Goal: Task Accomplishment & Management: Use online tool/utility

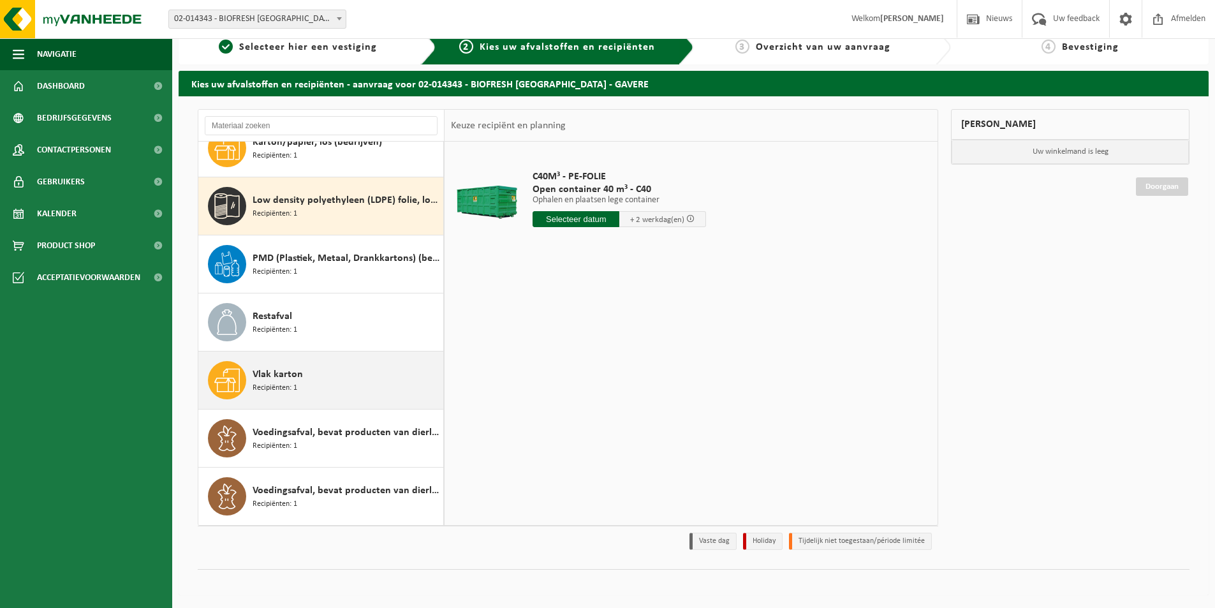
click at [329, 381] on div "Vlak karton Recipiënten: 1" at bounding box center [347, 380] width 188 height 38
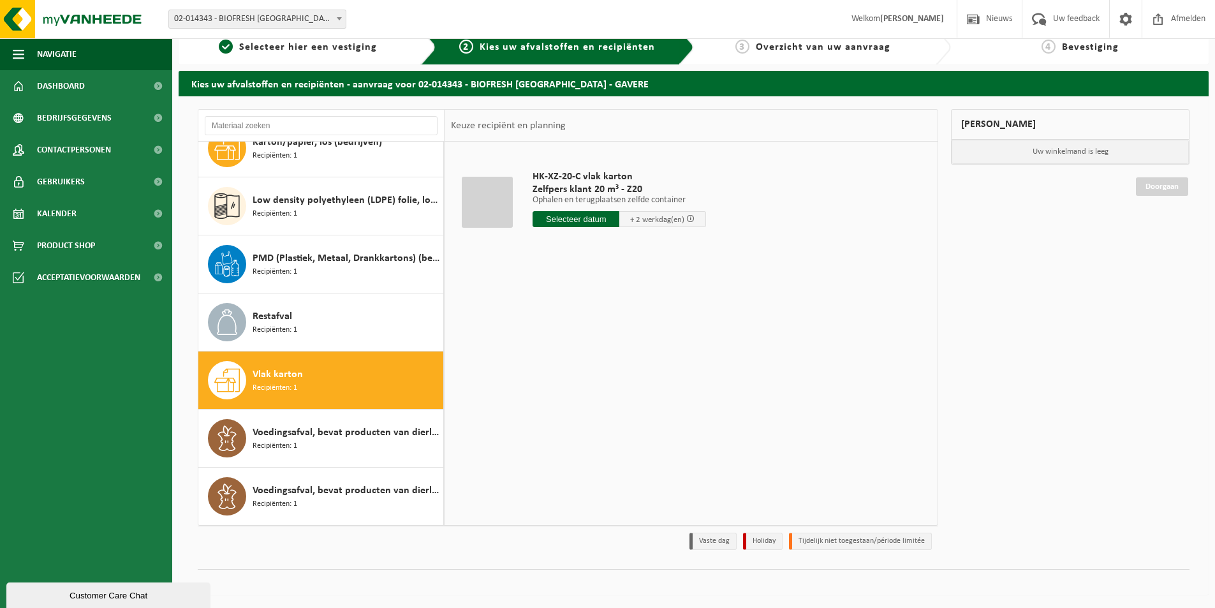
click at [558, 222] on input "text" at bounding box center [576, 219] width 87 height 16
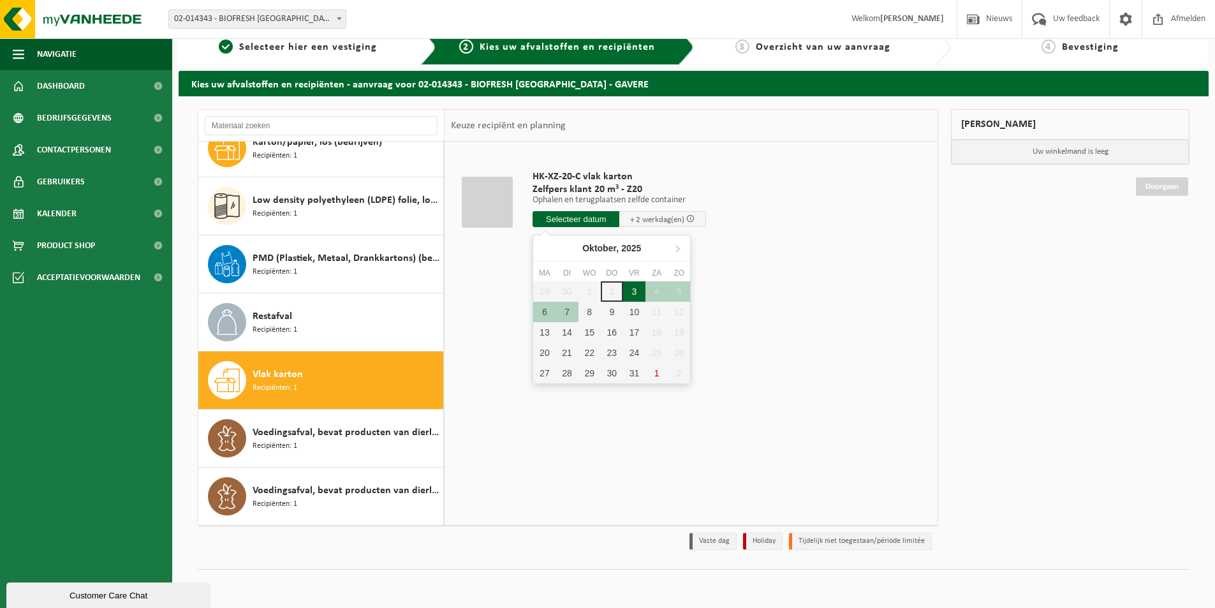
click at [627, 291] on div "3" at bounding box center [634, 291] width 22 height 20
type input "Van 2025-10-03"
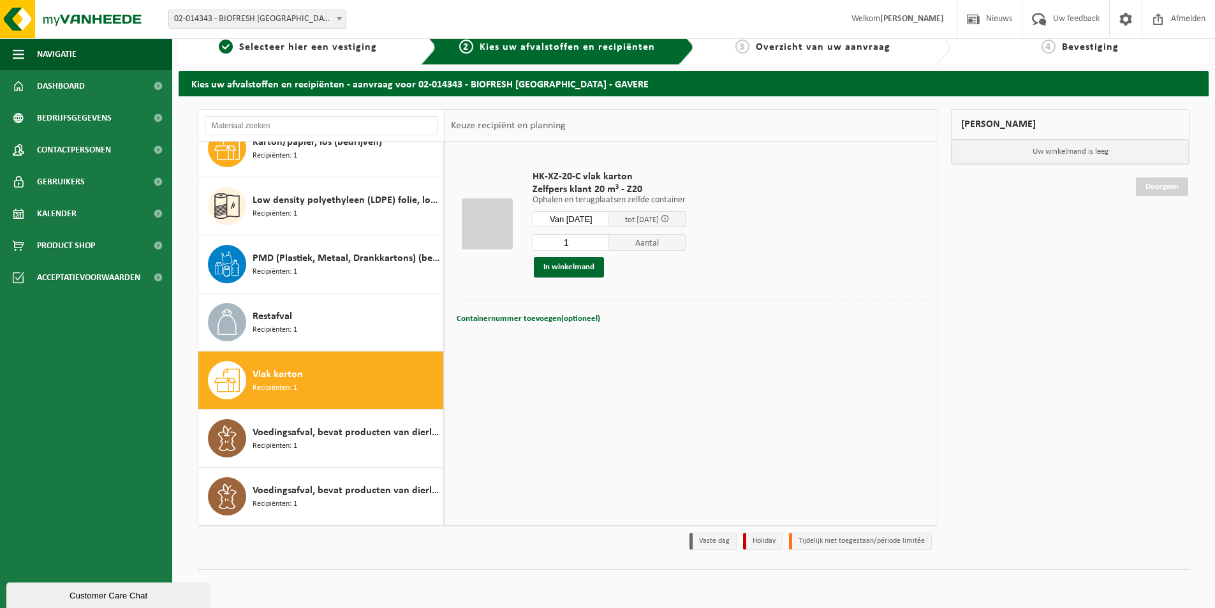
click at [586, 269] on button "In winkelmand" at bounding box center [569, 267] width 70 height 20
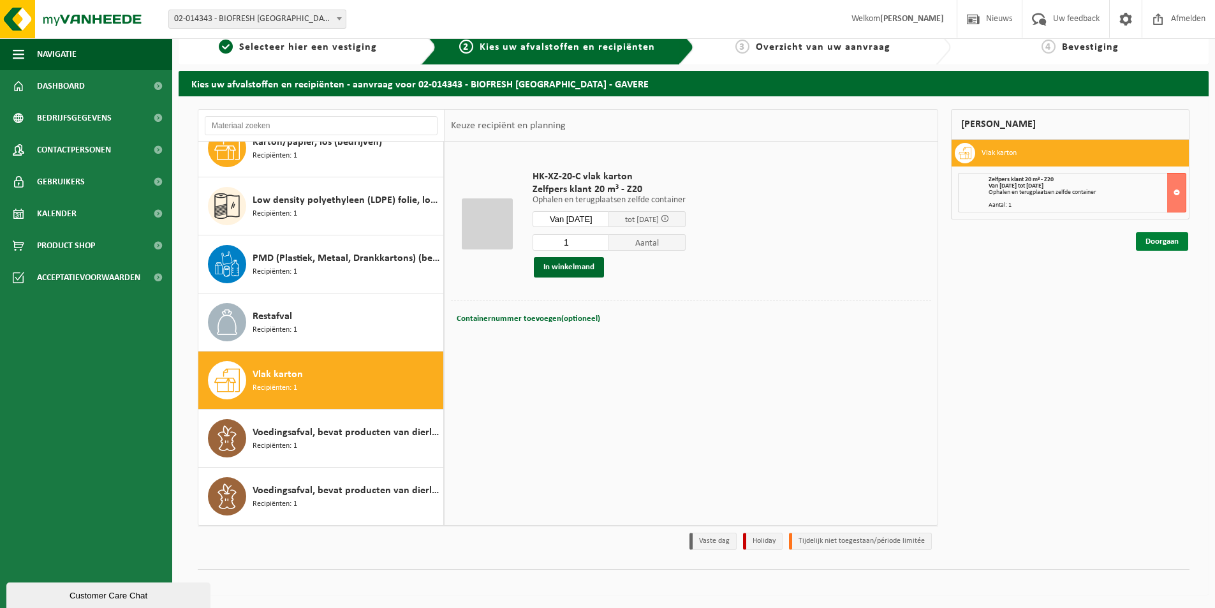
click at [1169, 245] on link "Doorgaan" at bounding box center [1162, 241] width 52 height 19
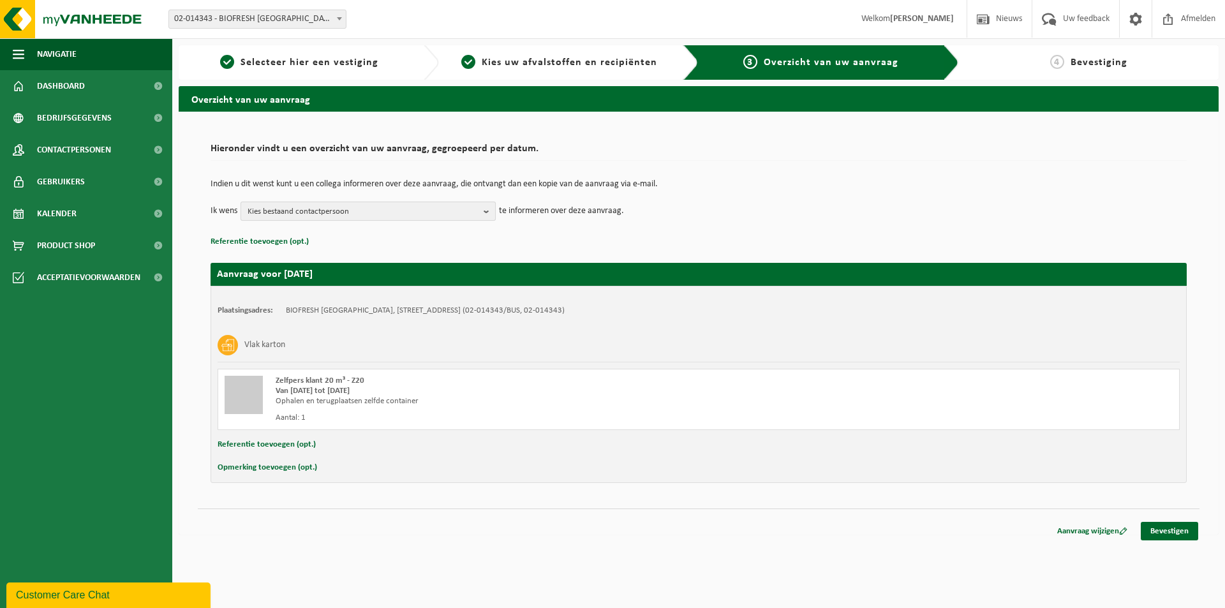
click at [443, 208] on span "Kies bestaand contactpersoon" at bounding box center [363, 211] width 231 height 19
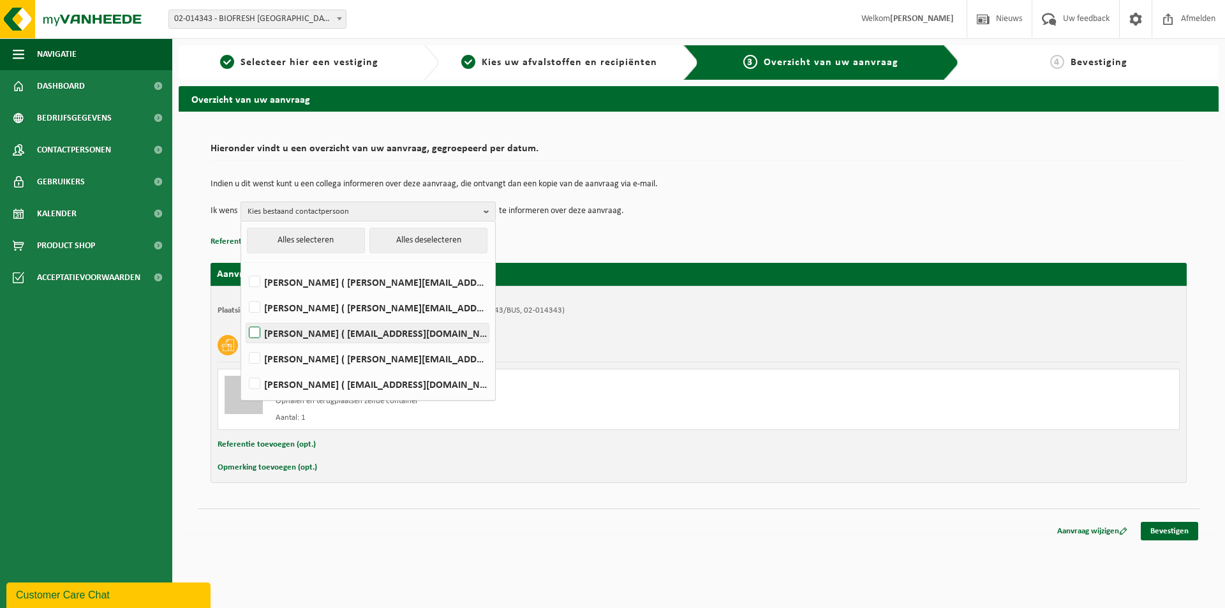
click at [351, 336] on label "PATRICK SPIER ( retour.gavere@biofresh.be )" at bounding box center [367, 332] width 242 height 19
click at [244, 317] on input "PATRICK SPIER ( retour.gavere@biofresh.be )" at bounding box center [244, 316] width 1 height 1
checkbox input "true"
click at [670, 222] on div "Indien u dit wenst kunt u een collega informeren over deze aanvraag, die ontvan…" at bounding box center [699, 200] width 976 height 66
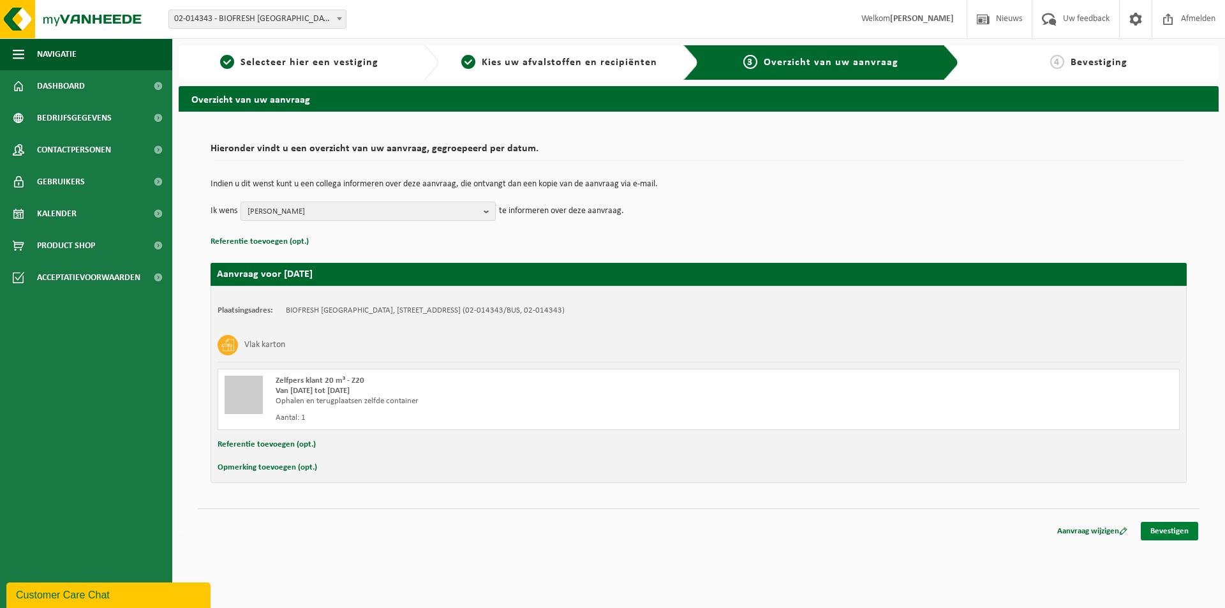
click at [1173, 529] on link "Bevestigen" at bounding box center [1169, 531] width 57 height 19
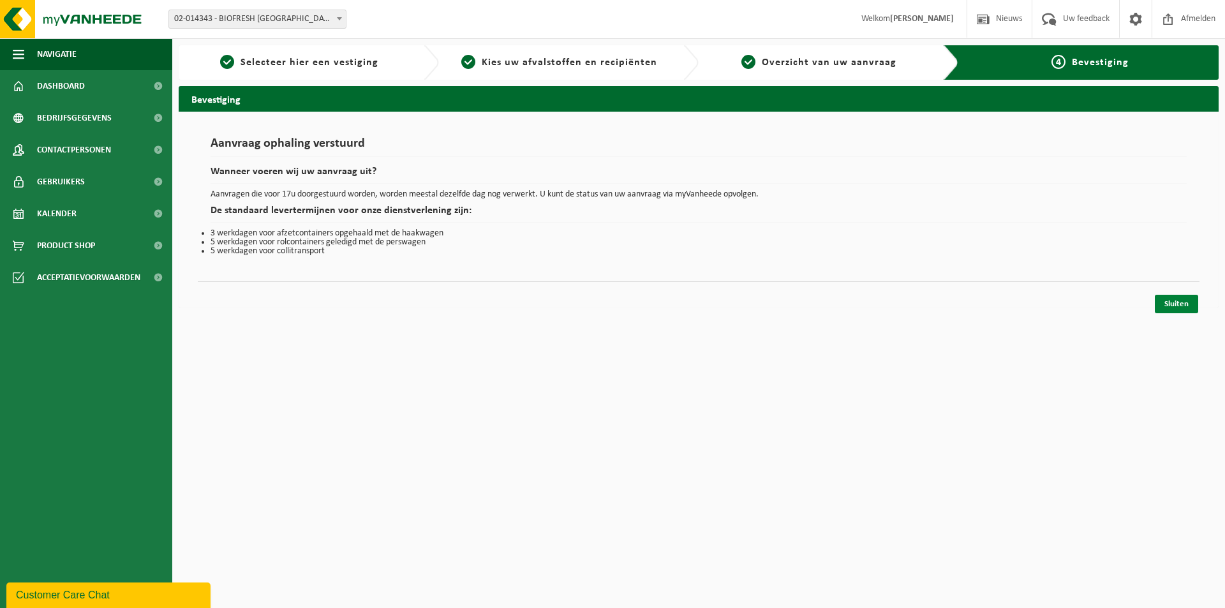
click at [1176, 302] on link "Sluiten" at bounding box center [1176, 304] width 43 height 19
